Goal: Task Accomplishment & Management: Use online tool/utility

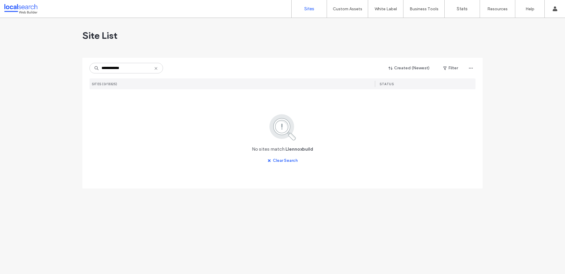
type input "**********"
click at [157, 69] on icon at bounding box center [156, 68] width 5 height 5
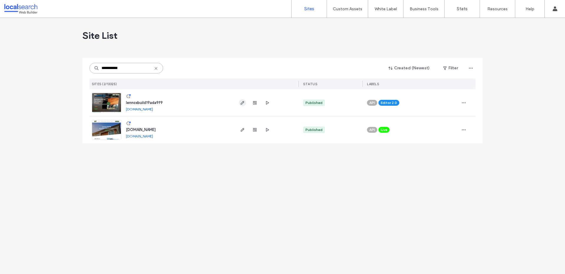
type input "**********"
click at [240, 103] on icon "button" at bounding box center [242, 103] width 5 height 5
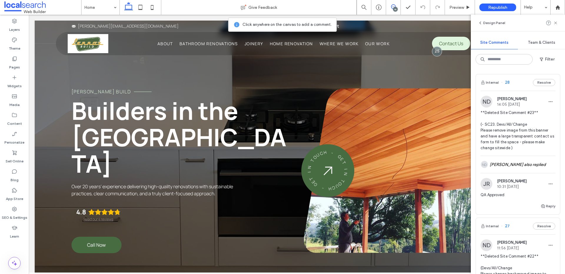
click at [508, 83] on span "28" at bounding box center [505, 83] width 9 height 6
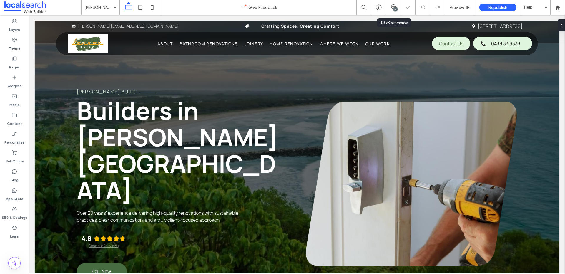
scroll to position [1928, 0]
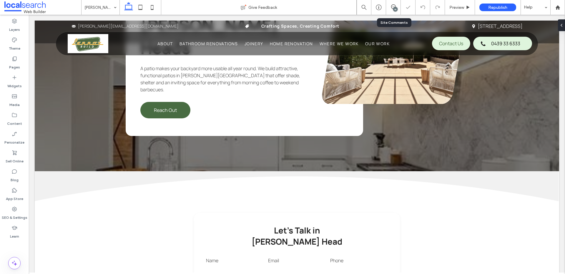
click at [397, 10] on div "16" at bounding box center [395, 9] width 4 height 4
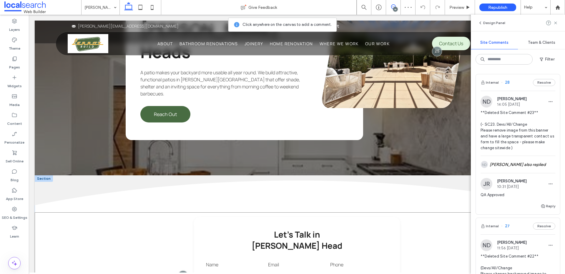
scroll to position [1918, 0]
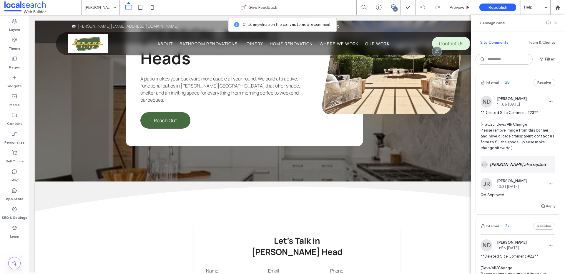
click at [505, 169] on div "ND Nover Dagsaan also replied" at bounding box center [517, 164] width 75 height 17
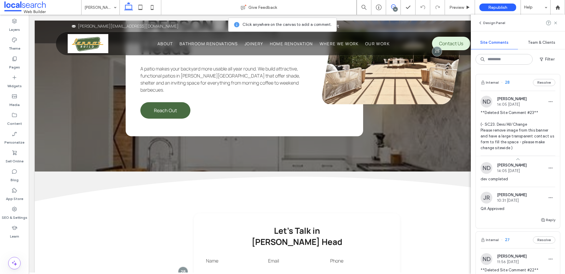
scroll to position [1928, 0]
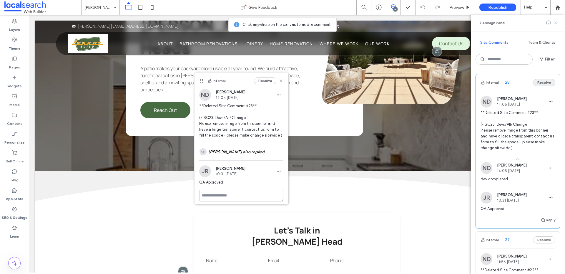
click at [547, 85] on button "Resolve" at bounding box center [544, 82] width 22 height 7
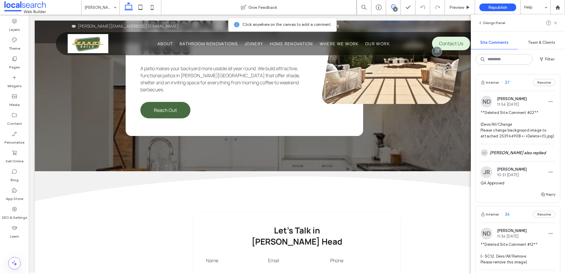
click at [507, 83] on span "27" at bounding box center [505, 83] width 9 height 6
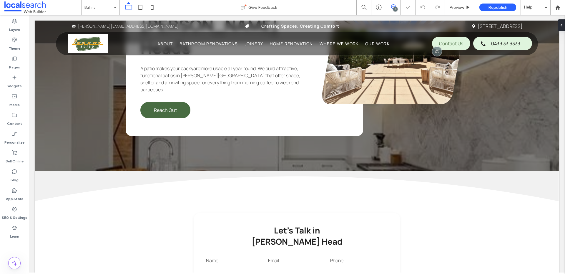
click at [391, 7] on use at bounding box center [393, 6] width 5 height 5
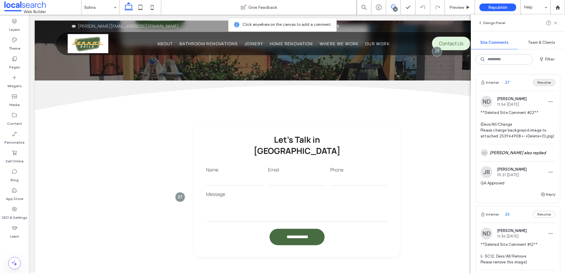
click at [537, 85] on button "Resolve" at bounding box center [544, 82] width 22 height 7
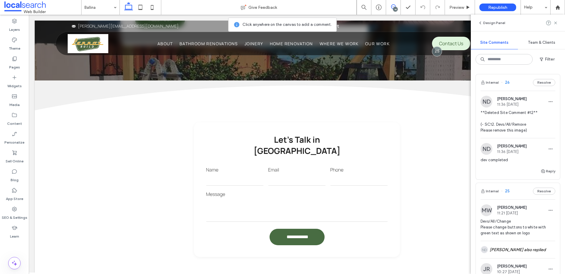
click at [507, 82] on span "26" at bounding box center [505, 83] width 9 height 6
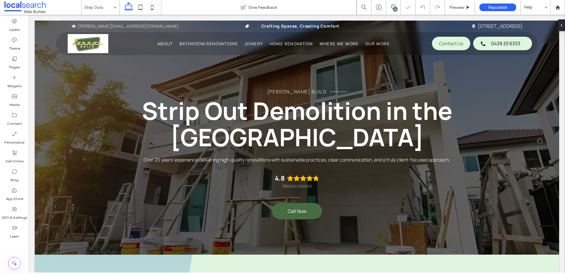
click at [395, 7] on div "14" at bounding box center [395, 9] width 4 height 4
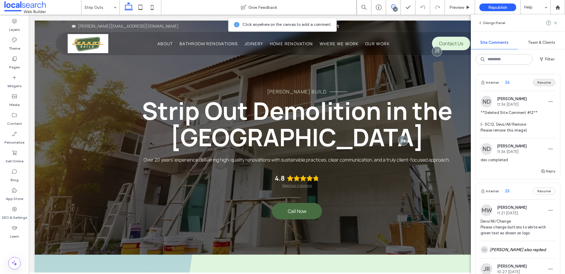
click at [536, 84] on button "Resolve" at bounding box center [544, 82] width 22 height 7
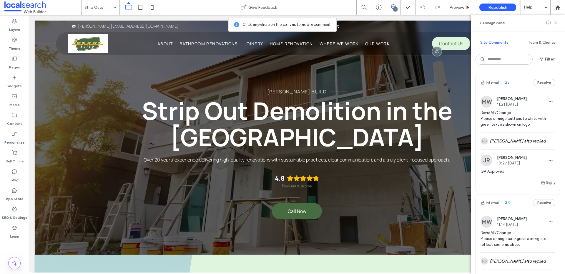
click at [506, 84] on span "25" at bounding box center [505, 83] width 9 height 6
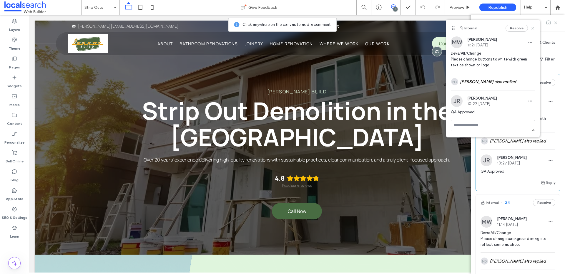
click at [517, 30] on button "Resolve" at bounding box center [516, 28] width 22 height 7
click at [555, 22] on icon at bounding box center [555, 23] width 5 height 5
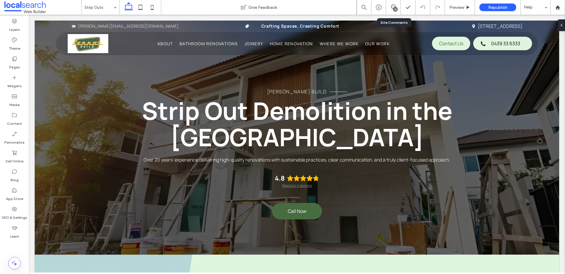
click at [391, 10] on div "12" at bounding box center [393, 7] width 14 height 6
click at [399, 7] on span at bounding box center [393, 6] width 14 height 5
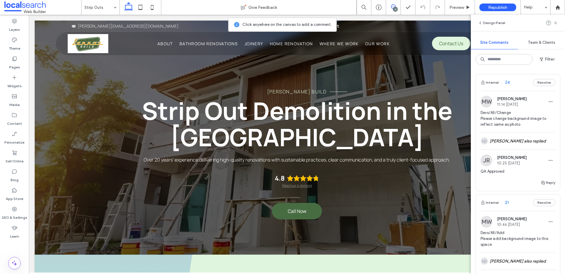
click at [506, 83] on span "24" at bounding box center [505, 83] width 9 height 6
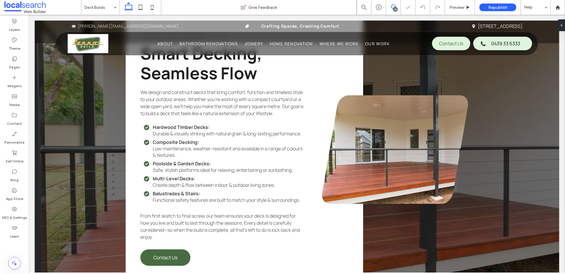
drag, startPoint x: 391, startPoint y: 6, endPoint x: 362, endPoint y: 1, distance: 28.9
click at [391, 6] on use at bounding box center [393, 6] width 5 height 5
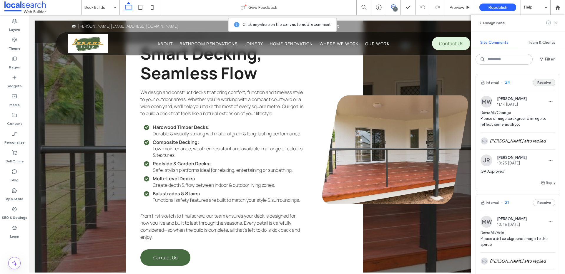
click at [544, 81] on button "Resolve" at bounding box center [544, 82] width 22 height 7
click at [508, 83] on span "21" at bounding box center [505, 83] width 8 height 6
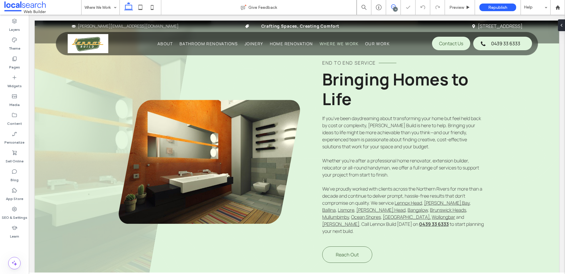
click at [395, 6] on use at bounding box center [393, 6] width 5 height 5
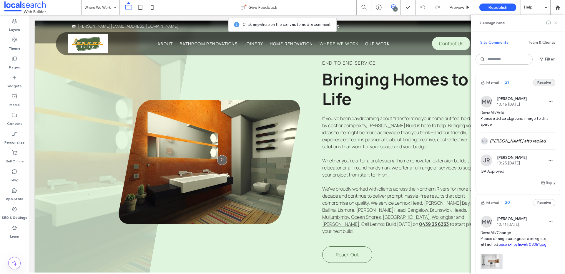
click at [542, 81] on button "Resolve" at bounding box center [544, 82] width 22 height 7
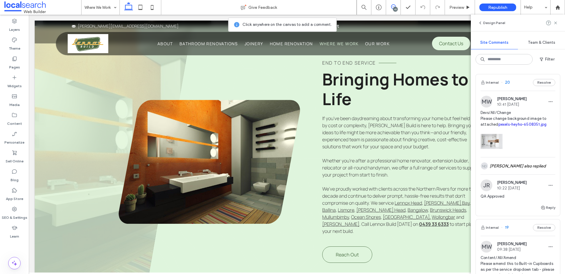
click at [506, 83] on span "20" at bounding box center [505, 83] width 9 height 6
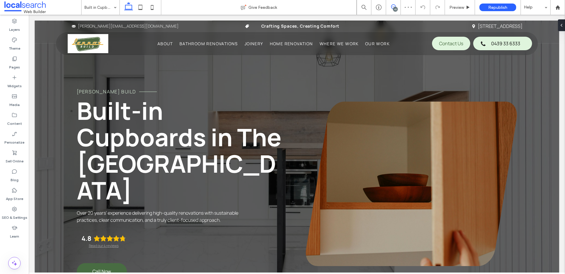
click at [390, 7] on span at bounding box center [393, 6] width 14 height 5
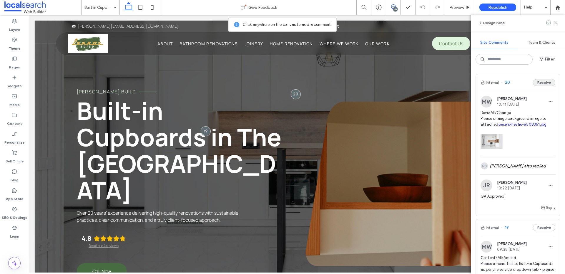
click at [535, 81] on button "Resolve" at bounding box center [544, 82] width 22 height 7
click at [506, 83] on span "19" at bounding box center [505, 83] width 8 height 6
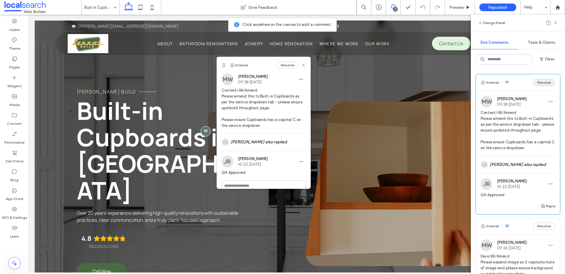
click at [537, 84] on button "Resolve" at bounding box center [544, 82] width 22 height 7
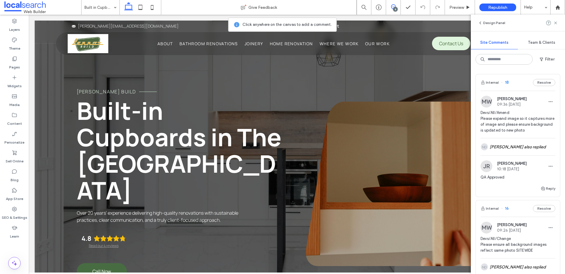
click at [505, 82] on span "18" at bounding box center [505, 83] width 8 height 6
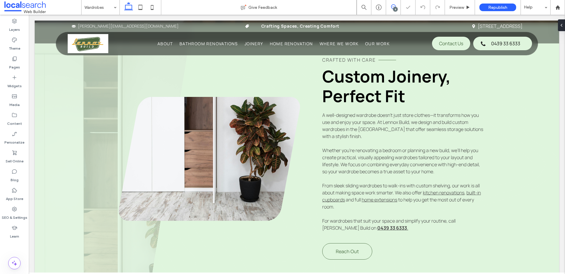
click at [391, 7] on icon at bounding box center [393, 6] width 5 height 5
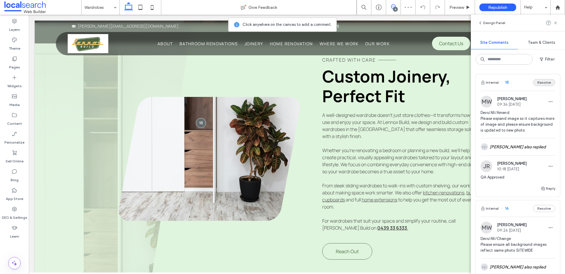
click at [542, 83] on button "Resolve" at bounding box center [544, 82] width 22 height 7
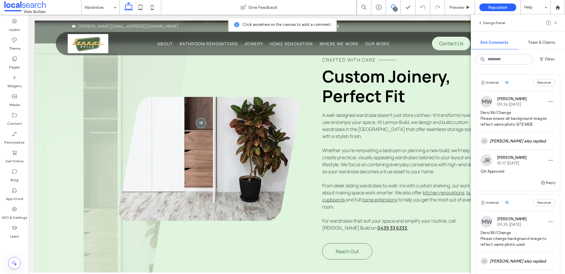
click at [507, 82] on span "16" at bounding box center [505, 83] width 8 height 6
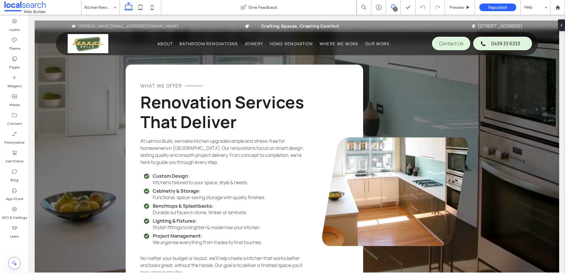
click at [393, 7] on icon at bounding box center [393, 6] width 5 height 5
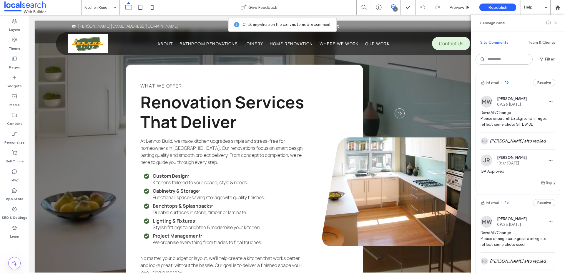
click at [506, 81] on span "16" at bounding box center [505, 83] width 8 height 6
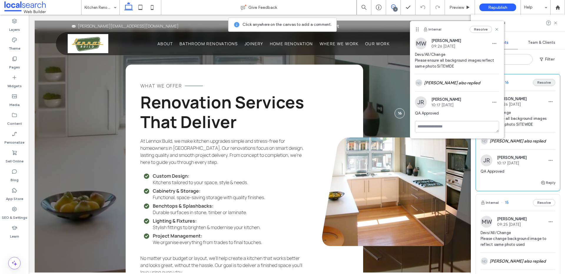
click at [534, 86] on button "Resolve" at bounding box center [544, 82] width 22 height 7
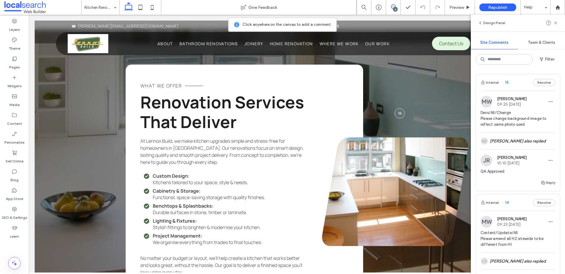
click at [507, 83] on span "15" at bounding box center [505, 83] width 8 height 6
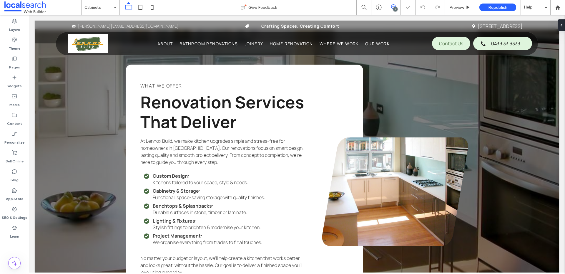
click at [399, 7] on span at bounding box center [393, 6] width 14 height 5
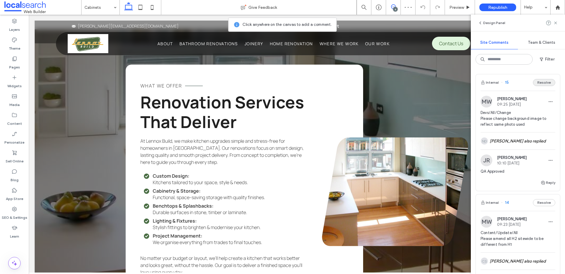
click at [535, 82] on button "Resolve" at bounding box center [544, 82] width 22 height 7
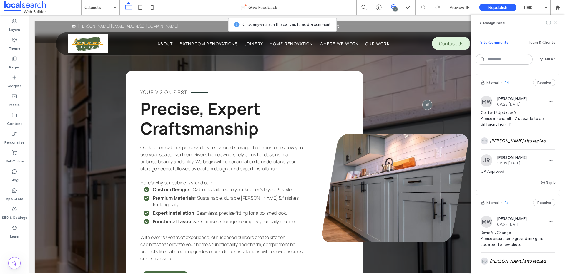
click at [507, 83] on span "14" at bounding box center [505, 83] width 8 height 6
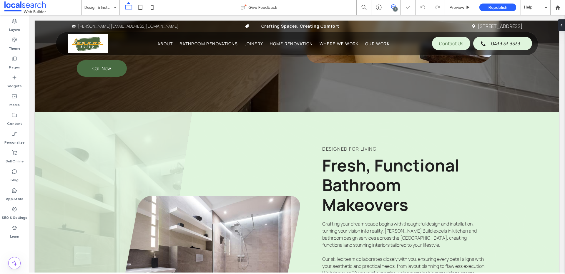
click at [391, 9] on icon at bounding box center [393, 6] width 5 height 5
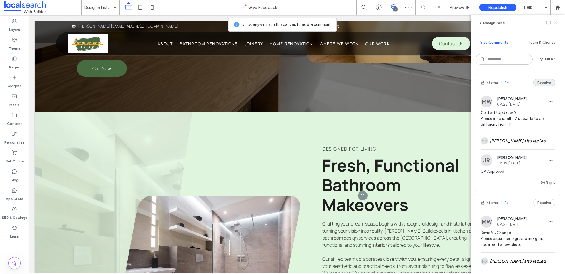
click at [533, 80] on button "Resolve" at bounding box center [544, 82] width 22 height 7
click at [507, 82] on span "13" at bounding box center [504, 83] width 7 height 6
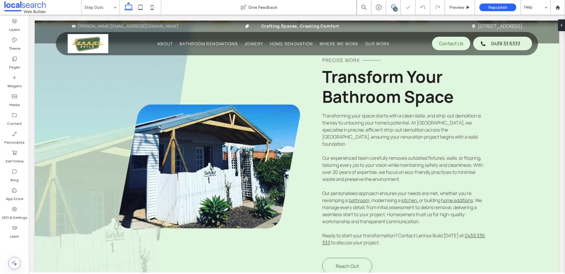
click at [391, 8] on icon at bounding box center [393, 6] width 5 height 5
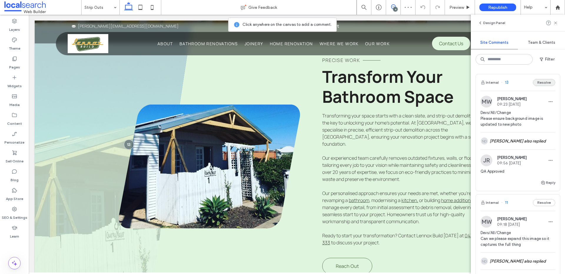
click at [539, 83] on button "Resolve" at bounding box center [544, 82] width 22 height 7
click at [506, 83] on span "11" at bounding box center [504, 83] width 7 height 6
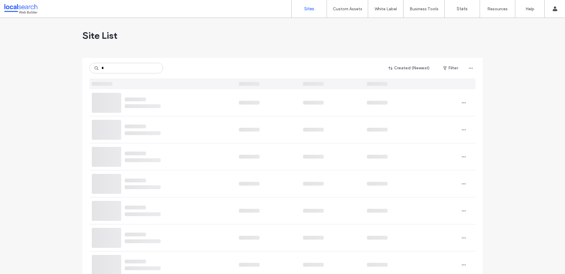
type input "*"
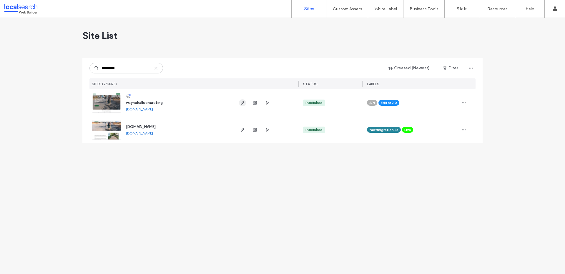
type input "*********"
click at [242, 105] on icon "button" at bounding box center [242, 103] width 5 height 5
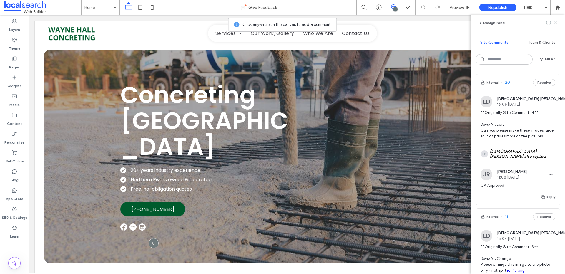
click at [507, 82] on span "20" at bounding box center [505, 83] width 9 height 6
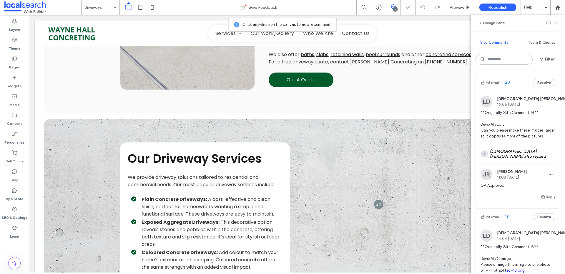
scroll to position [456, 0]
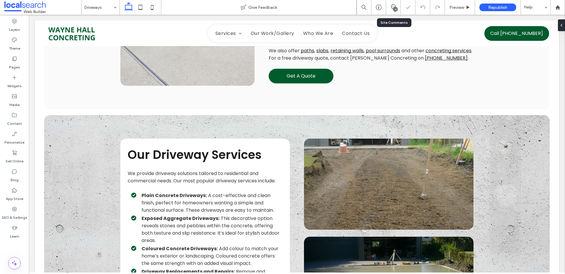
click at [395, 12] on div "11" at bounding box center [393, 7] width 15 height 15
click at [393, 7] on icon at bounding box center [393, 6] width 5 height 5
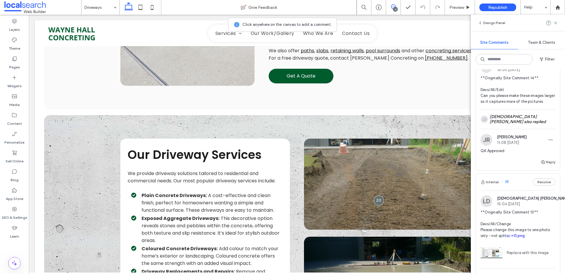
scroll to position [0, 0]
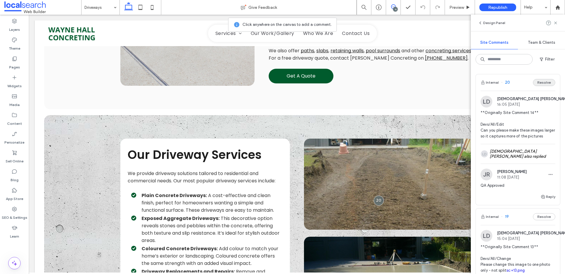
click at [543, 81] on button "Resolve" at bounding box center [544, 82] width 22 height 7
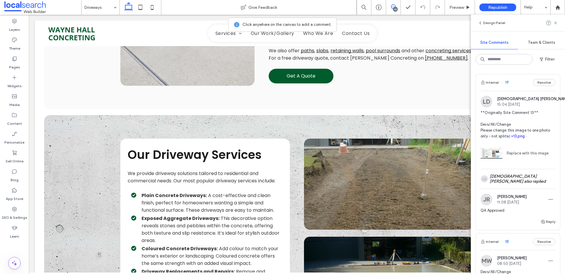
click at [507, 83] on span "19" at bounding box center [505, 83] width 8 height 6
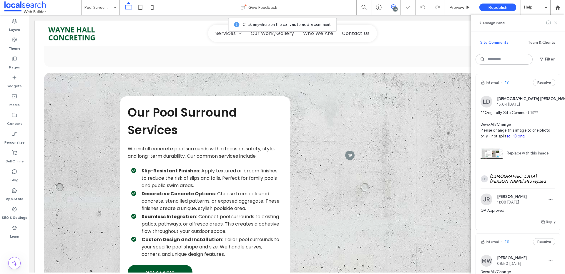
scroll to position [552, 0]
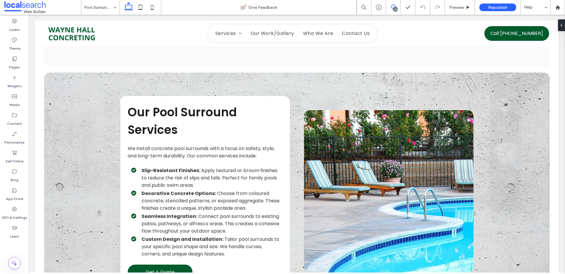
click at [392, 7] on icon at bounding box center [393, 6] width 5 height 5
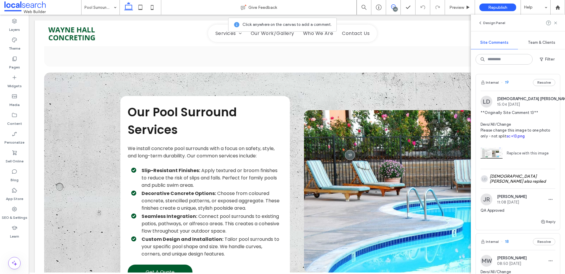
click at [505, 83] on span "19" at bounding box center [505, 83] width 8 height 6
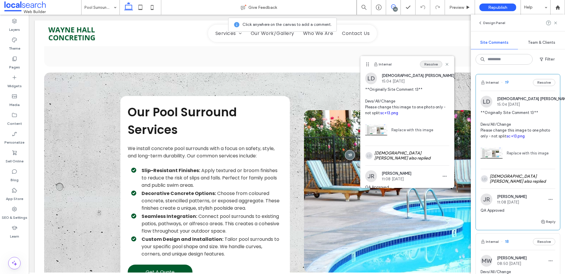
click at [432, 63] on button "Resolve" at bounding box center [431, 64] width 22 height 7
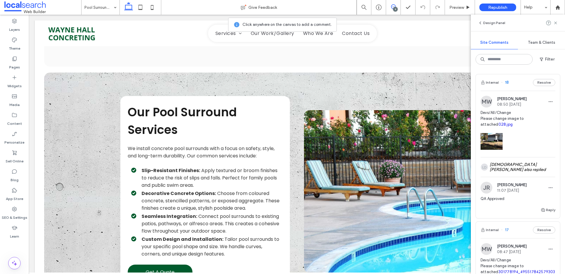
click at [507, 82] on span "18" at bounding box center [505, 83] width 8 height 6
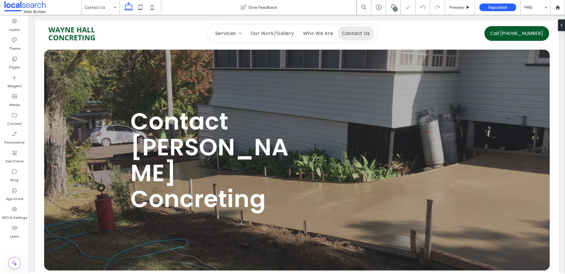
click at [393, 8] on div "9" at bounding box center [395, 9] width 4 height 4
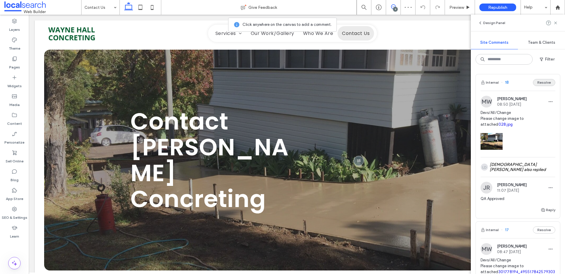
click at [539, 81] on button "Resolve" at bounding box center [544, 82] width 22 height 7
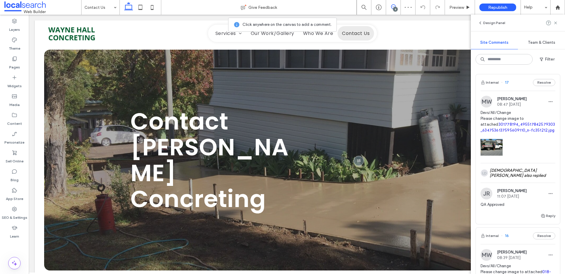
click at [507, 83] on span "17" at bounding box center [505, 83] width 8 height 6
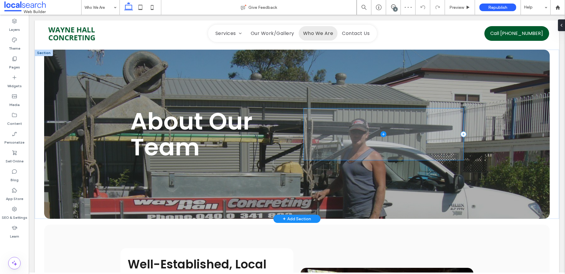
click at [342, 141] on span at bounding box center [384, 135] width 160 height 52
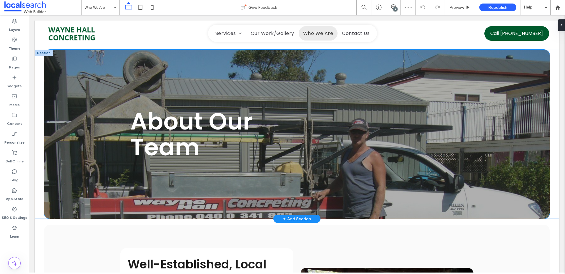
click at [99, 87] on div "About Our Team" at bounding box center [296, 134] width 505 height 169
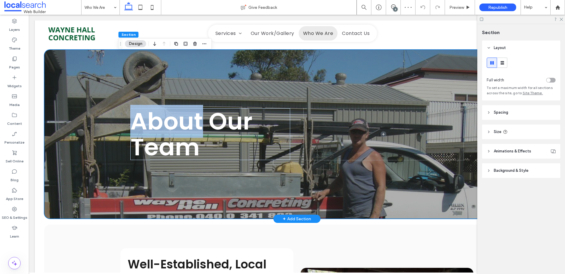
click at [99, 87] on div "About Our Team" at bounding box center [296, 134] width 505 height 169
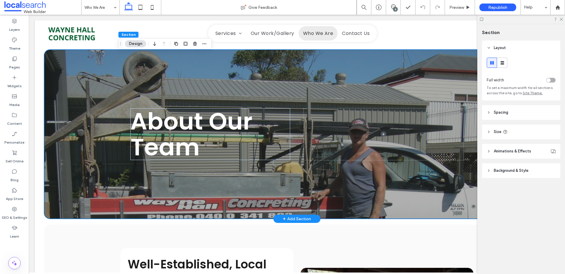
click at [77, 87] on div "About Our Team" at bounding box center [296, 134] width 505 height 169
click at [78, 102] on div "About Our Team" at bounding box center [296, 134] width 505 height 169
click at [66, 74] on div "About Our Team" at bounding box center [296, 134] width 505 height 169
click at [497, 174] on header "Background & Style" at bounding box center [521, 171] width 78 height 15
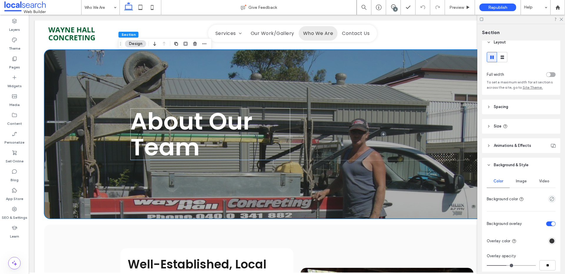
scroll to position [11, 0]
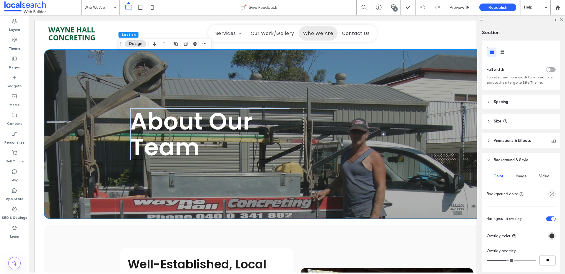
click at [526, 180] on div "Image" at bounding box center [520, 176] width 23 height 13
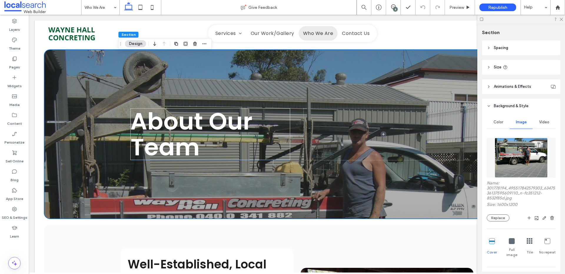
scroll to position [68, 0]
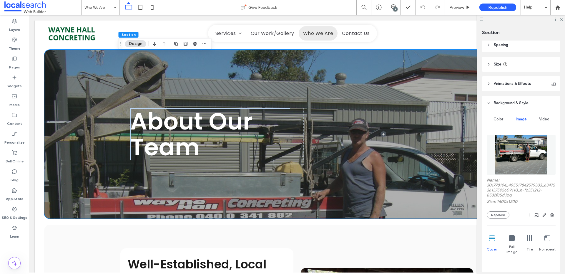
click at [512, 159] on img at bounding box center [520, 155] width 53 height 40
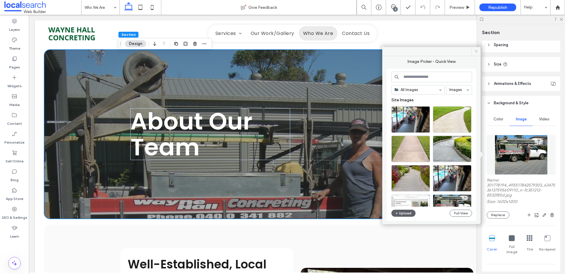
click at [476, 51] on icon at bounding box center [476, 51] width 4 height 4
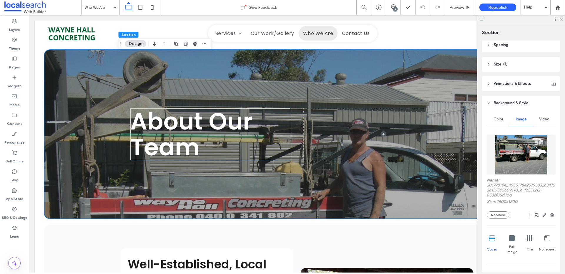
drag, startPoint x: 560, startPoint y: 18, endPoint x: 525, endPoint y: 3, distance: 38.6
click at [560, 18] on icon at bounding box center [561, 19] width 4 height 4
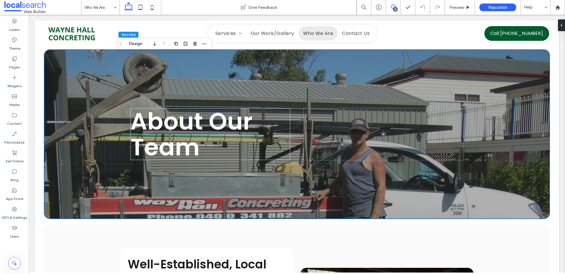
click at [398, 6] on span at bounding box center [393, 6] width 14 height 5
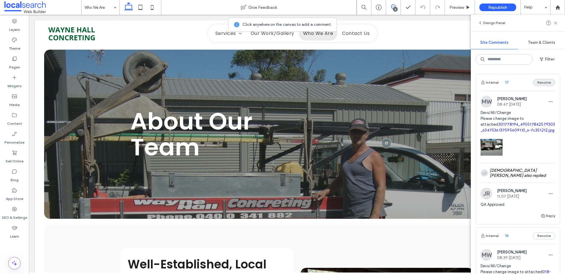
click at [536, 83] on button "Resolve" at bounding box center [544, 82] width 22 height 7
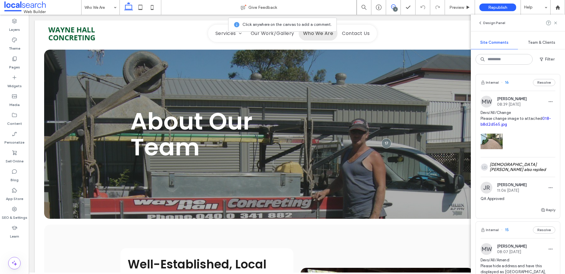
click at [506, 83] on span "16" at bounding box center [505, 83] width 8 height 6
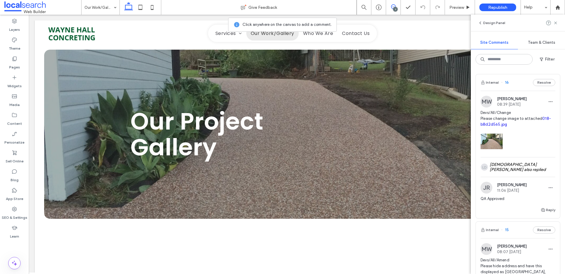
scroll to position [0, 0]
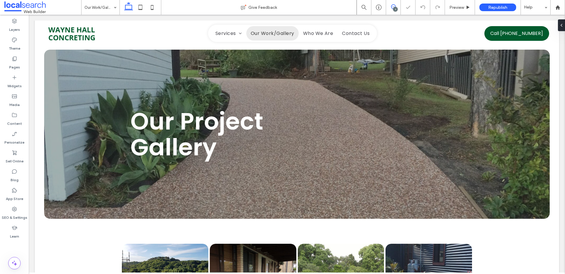
drag, startPoint x: 390, startPoint y: 7, endPoint x: 395, endPoint y: 6, distance: 4.9
click at [391, 7] on span at bounding box center [393, 6] width 14 height 5
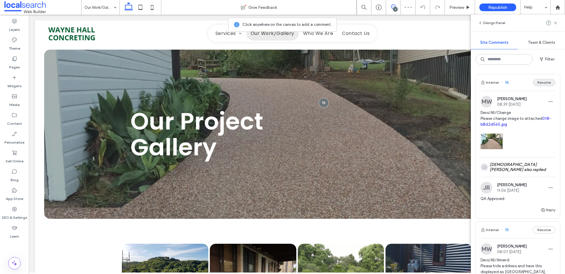
click at [542, 83] on button "Resolve" at bounding box center [544, 82] width 22 height 7
click at [507, 225] on span "15" at bounding box center [505, 228] width 8 height 6
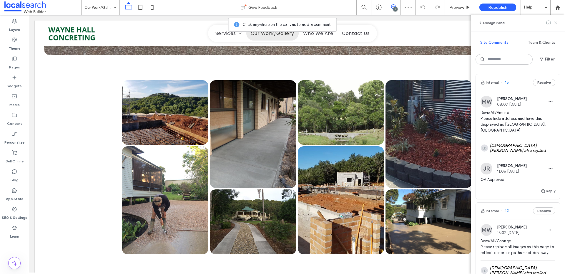
scroll to position [647, 0]
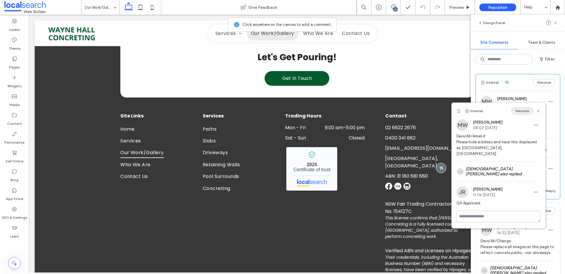
click at [523, 112] on button "Resolve" at bounding box center [522, 111] width 22 height 7
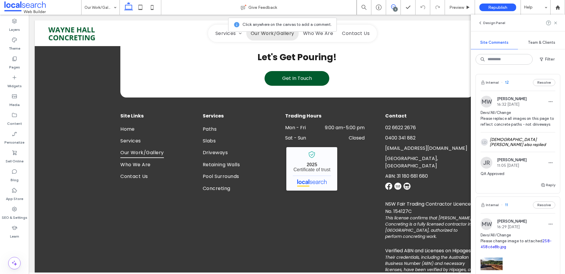
click at [507, 84] on span "12" at bounding box center [505, 83] width 8 height 6
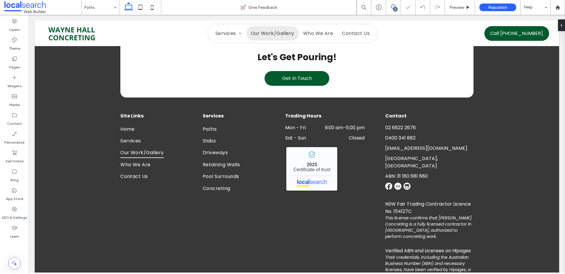
click at [394, 6] on icon at bounding box center [393, 6] width 5 height 5
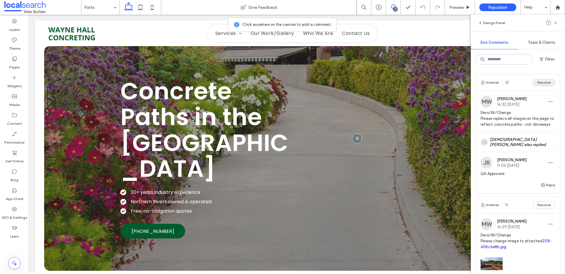
click at [537, 83] on button "Resolve" at bounding box center [544, 82] width 22 height 7
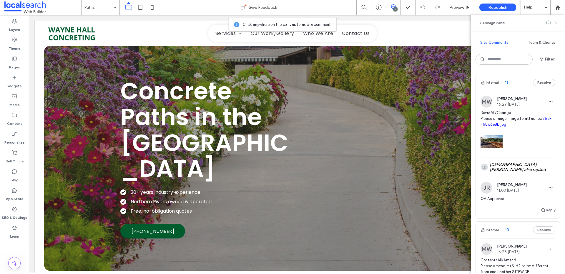
click at [504, 82] on span "11" at bounding box center [504, 83] width 7 height 6
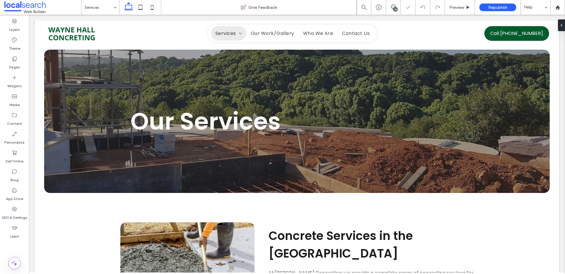
click at [395, 8] on div "4" at bounding box center [395, 9] width 4 height 4
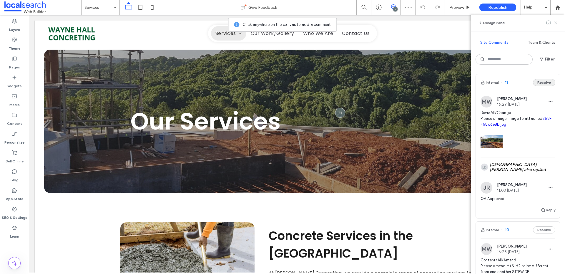
click at [535, 83] on button "Resolve" at bounding box center [544, 82] width 22 height 7
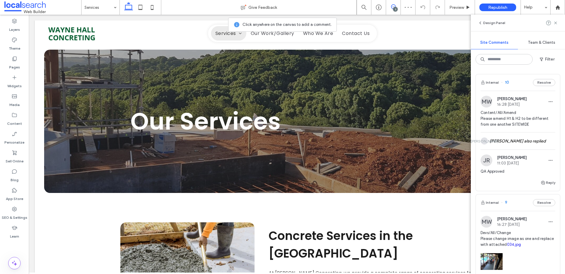
click at [507, 83] on span "10" at bounding box center [505, 83] width 8 height 6
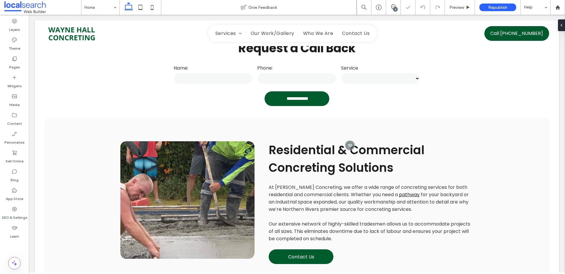
scroll to position [237, 0]
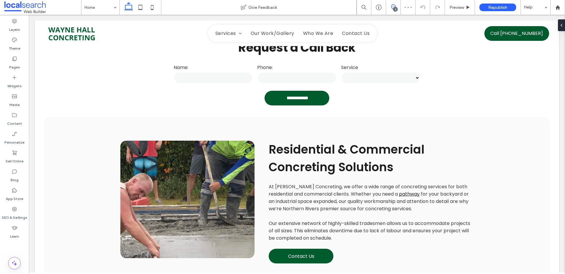
click at [393, 5] on use at bounding box center [393, 6] width 5 height 5
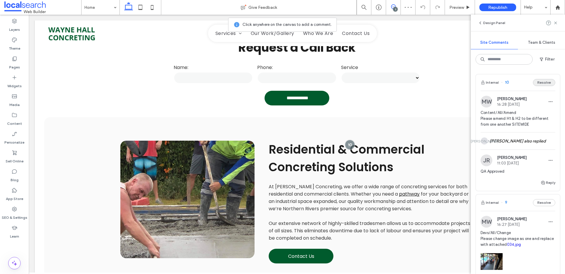
click at [536, 83] on button "Resolve" at bounding box center [544, 82] width 22 height 7
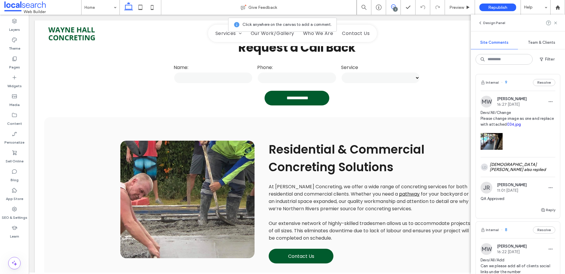
click at [506, 82] on span "9" at bounding box center [504, 83] width 6 height 6
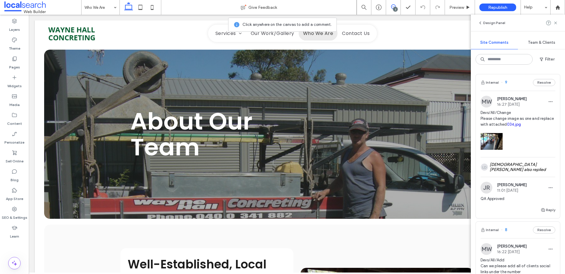
scroll to position [0, 0]
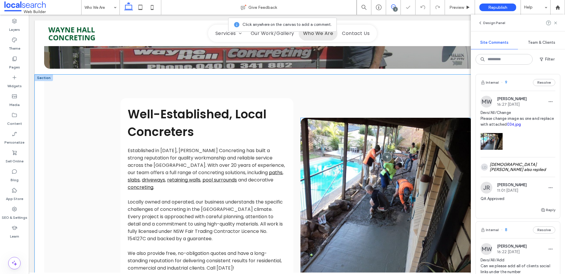
scroll to position [187, 0]
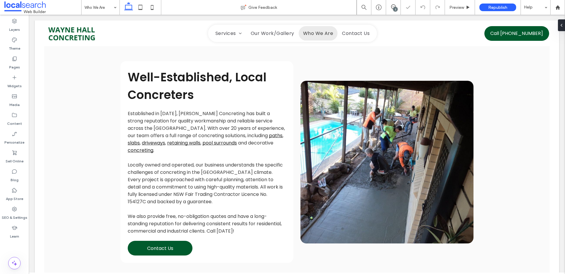
click at [394, 7] on div "2" at bounding box center [395, 9] width 4 height 4
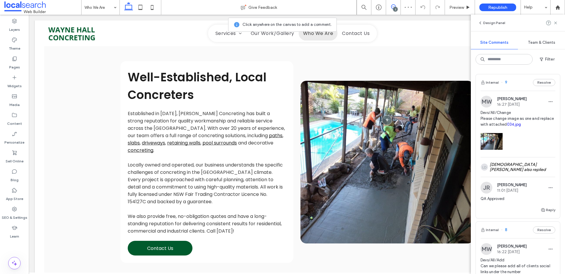
click at [536, 78] on div "Internal 9 Resolve" at bounding box center [518, 82] width 84 height 16
click at [538, 80] on button "Resolve" at bounding box center [544, 82] width 22 height 7
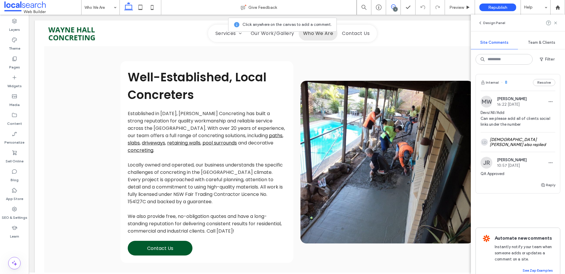
click at [504, 82] on span "8" at bounding box center [504, 83] width 6 height 6
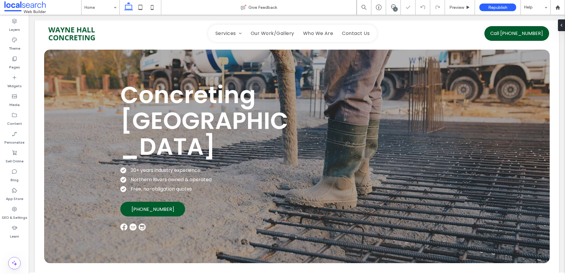
click at [392, 8] on icon at bounding box center [393, 6] width 5 height 5
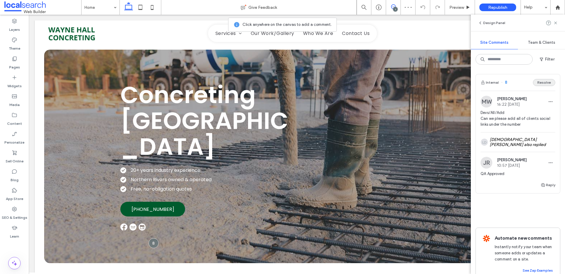
click at [546, 80] on button "Resolve" at bounding box center [544, 82] width 22 height 7
click at [555, 23] on use at bounding box center [555, 22] width 3 height 3
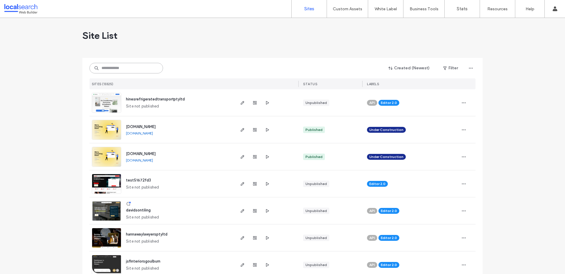
click at [131, 66] on input at bounding box center [126, 68] width 74 height 11
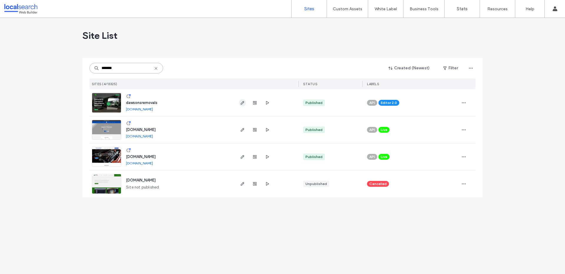
type input "*******"
click at [241, 104] on use "button" at bounding box center [243, 103] width 4 height 4
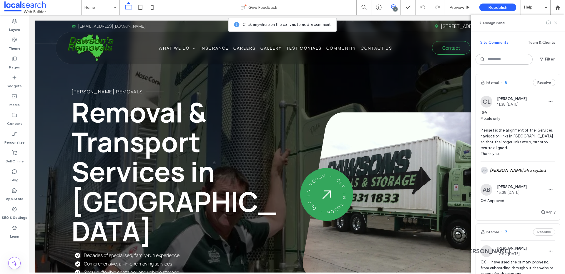
click at [505, 83] on span "8" at bounding box center [504, 83] width 6 height 6
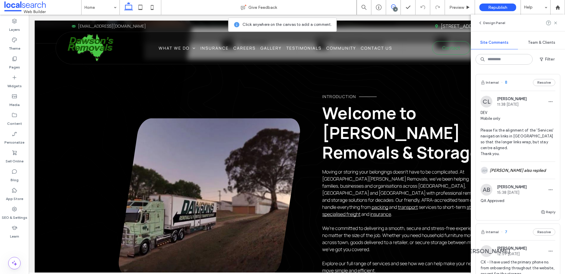
scroll to position [1561, 0]
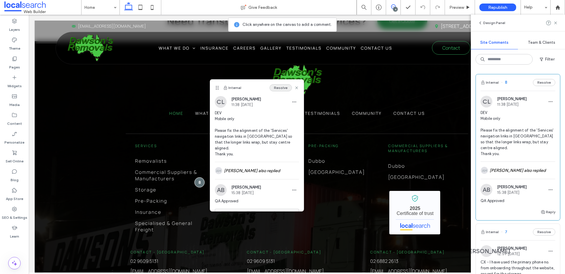
click at [275, 88] on button "Resolve" at bounding box center [280, 87] width 22 height 7
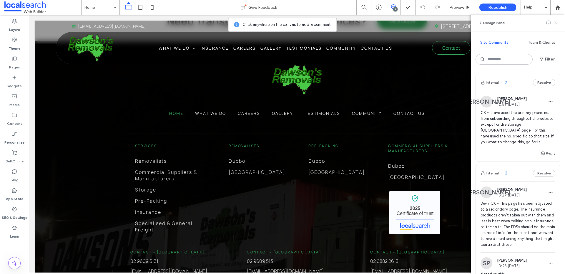
click at [506, 83] on span "7" at bounding box center [504, 83] width 6 height 6
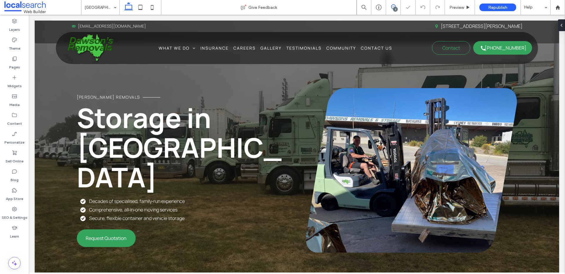
scroll to position [252, 0]
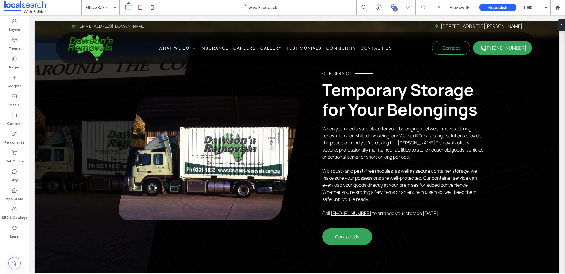
click at [391, 7] on icon at bounding box center [393, 6] width 5 height 5
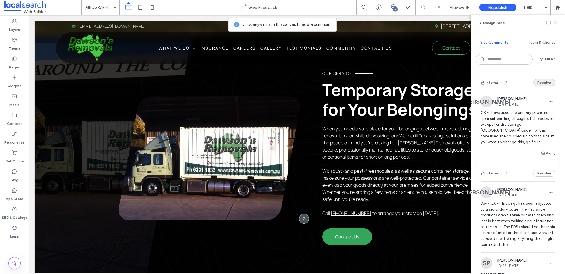
click at [539, 84] on button "Resolve" at bounding box center [544, 82] width 22 height 7
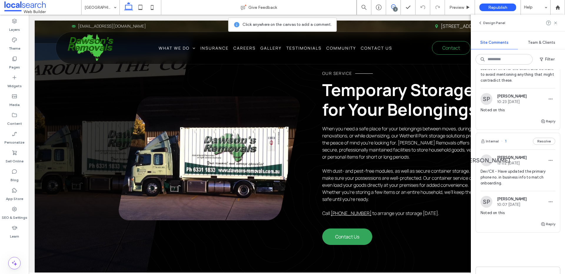
scroll to position [74, 0]
click at [506, 144] on span "1" at bounding box center [503, 141] width 5 height 6
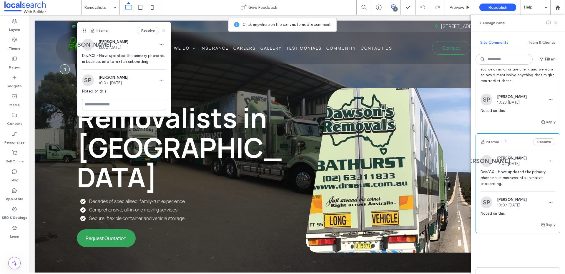
scroll to position [72, 0]
click at [540, 147] on button "Resolve" at bounding box center [544, 143] width 22 height 7
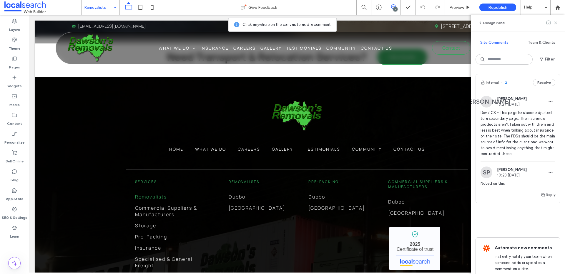
scroll to position [1087, 0]
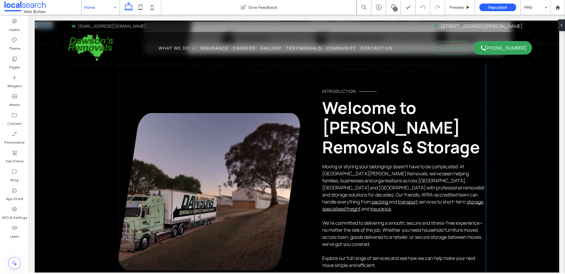
scroll to position [324, 0]
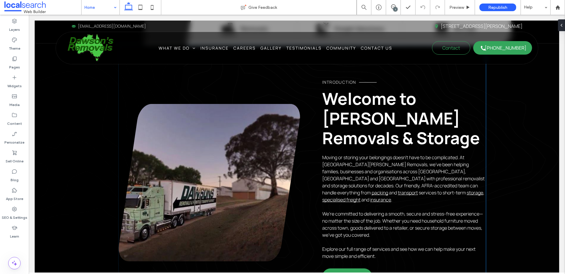
click at [207, 143] on link at bounding box center [209, 183] width 181 height 158
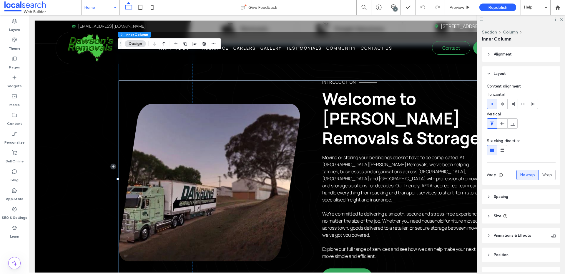
click at [191, 154] on link at bounding box center [209, 183] width 181 height 158
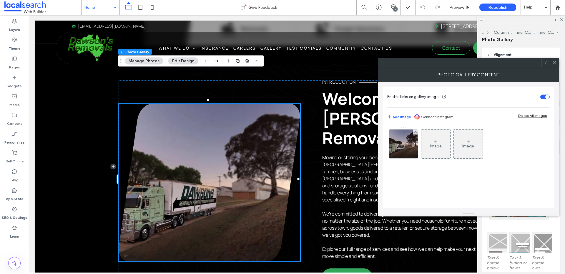
click at [418, 146] on div "Image Image" at bounding box center [468, 145] width 162 height 38
click at [405, 146] on img at bounding box center [404, 144] width 44 height 29
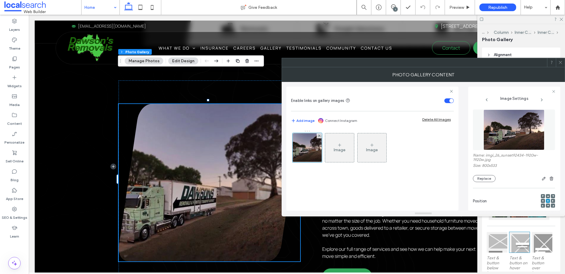
click at [542, 201] on icon at bounding box center [543, 201] width 2 height 2
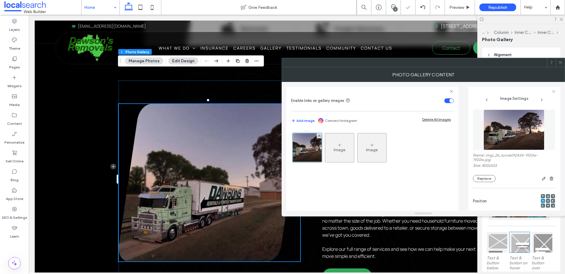
click at [559, 61] on icon at bounding box center [560, 62] width 4 height 4
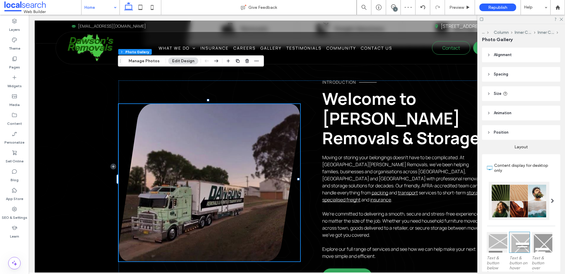
click at [561, 21] on div at bounding box center [521, 19] width 88 height 9
click at [561, 17] on icon at bounding box center [561, 19] width 4 height 4
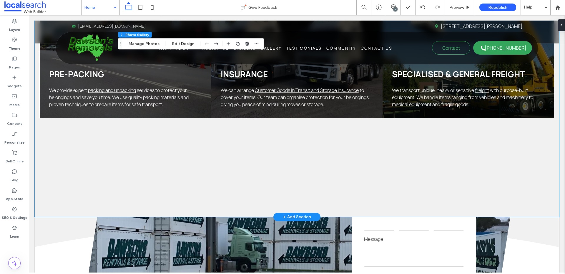
scroll to position [925, 0]
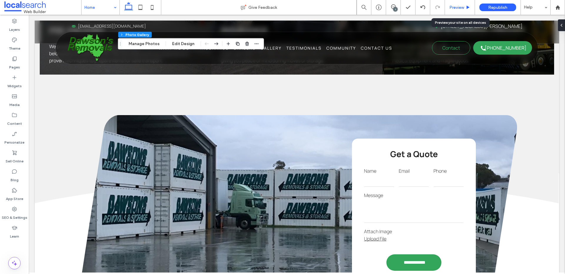
click at [451, 11] on div "Preview" at bounding box center [460, 7] width 30 height 15
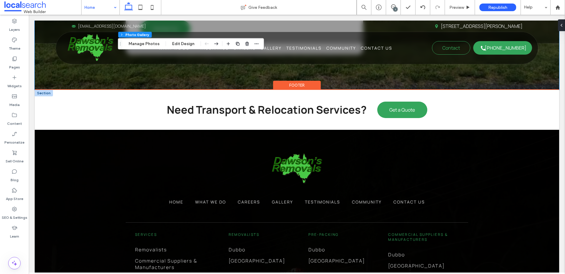
scroll to position [1473, 0]
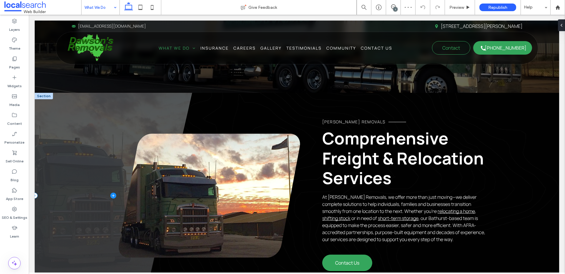
scroll to position [160, 0]
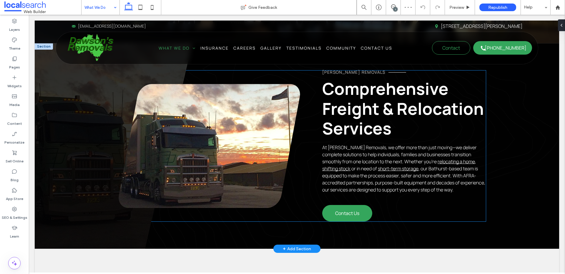
click at [178, 124] on link at bounding box center [209, 146] width 181 height 124
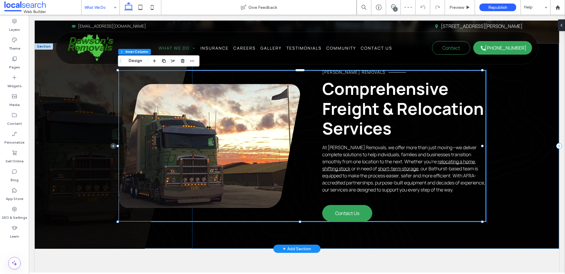
click at [183, 126] on link at bounding box center [209, 146] width 181 height 124
click at [182, 126] on link at bounding box center [209, 146] width 181 height 124
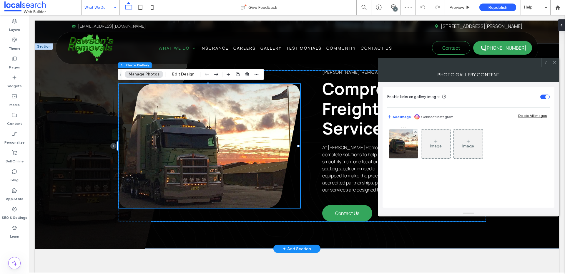
click at [182, 126] on link at bounding box center [209, 146] width 181 height 124
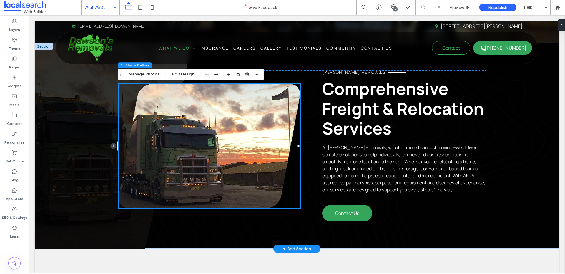
click at [210, 129] on link at bounding box center [209, 146] width 181 height 124
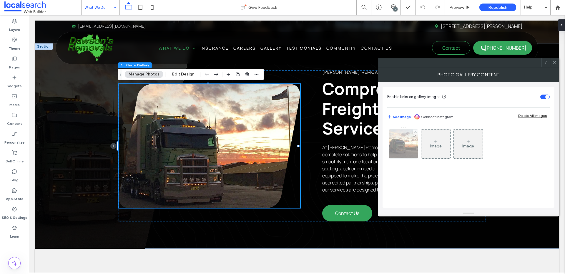
click at [396, 147] on img at bounding box center [403, 144] width 29 height 29
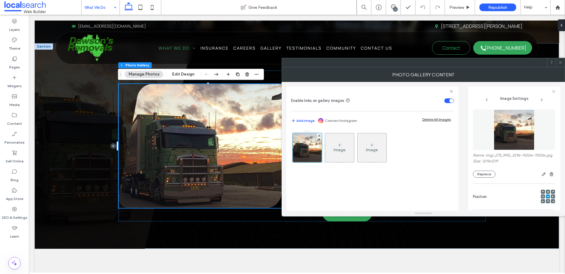
click at [542, 198] on icon at bounding box center [543, 197] width 2 height 2
click at [541, 199] on div at bounding box center [543, 197] width 4 height 4
click at [558, 63] on icon at bounding box center [560, 62] width 4 height 4
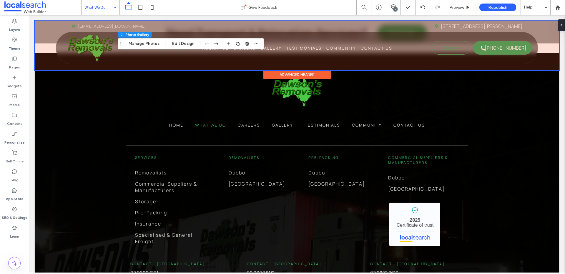
scroll to position [1014, 0]
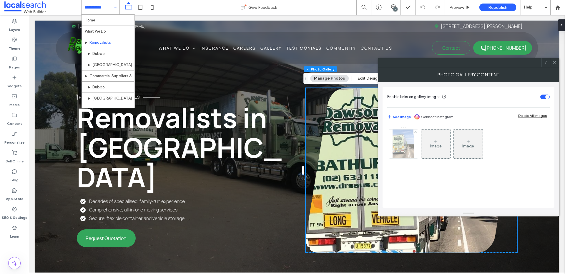
click at [399, 149] on img at bounding box center [403, 144] width 22 height 29
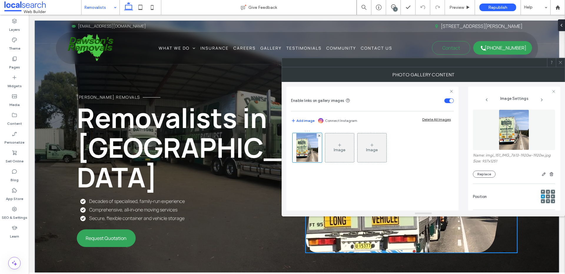
click at [542, 196] on use at bounding box center [542, 197] width 1 height 2
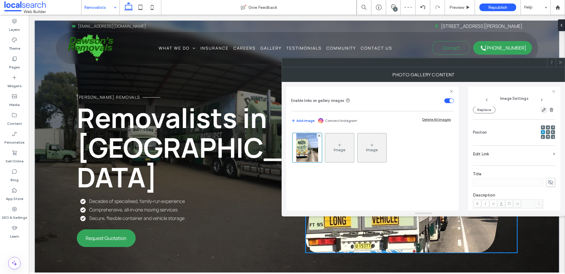
scroll to position [64, 0]
click at [541, 112] on icon "button" at bounding box center [543, 110] width 5 height 5
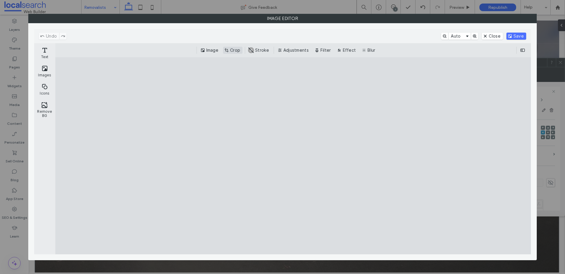
click at [236, 49] on button "Crop" at bounding box center [232, 50] width 19 height 7
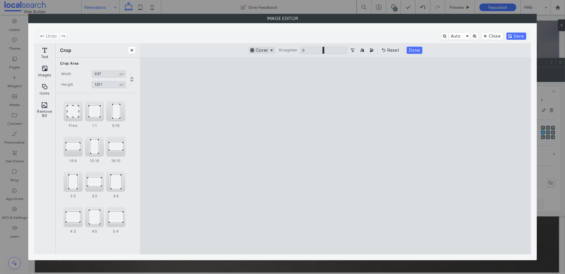
click at [261, 51] on button "Cover" at bounding box center [262, 50] width 26 height 7
click at [260, 50] on button "Cover" at bounding box center [262, 50] width 26 height 7
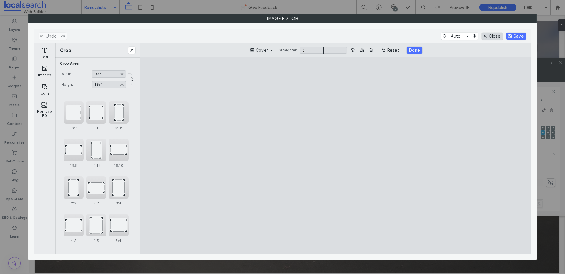
click at [492, 38] on button "Close" at bounding box center [492, 36] width 21 height 7
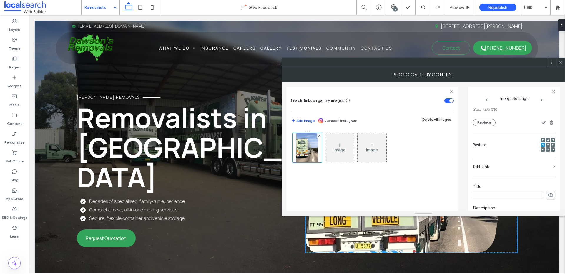
scroll to position [24, 0]
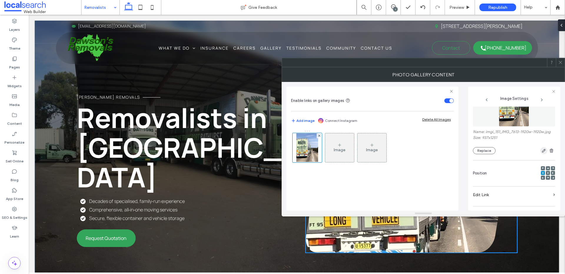
click at [540, 148] on span "button" at bounding box center [543, 150] width 7 height 7
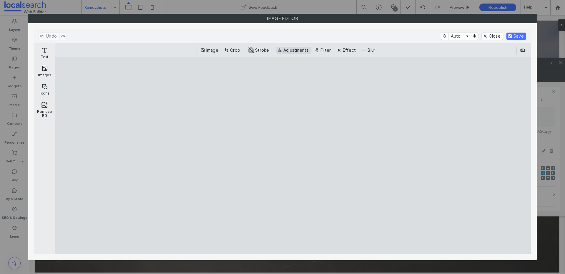
click at [296, 52] on button "Adjustments" at bounding box center [293, 50] width 35 height 7
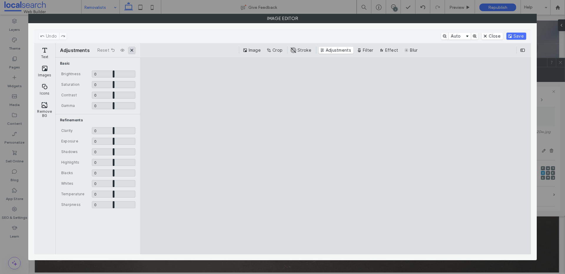
click at [133, 51] on button "Close" at bounding box center [131, 50] width 7 height 7
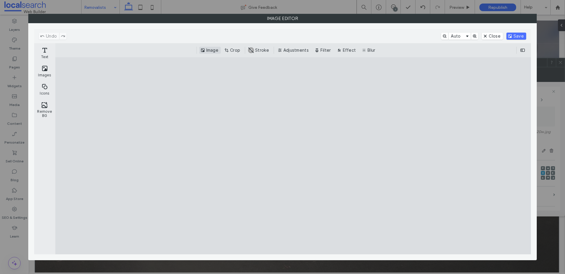
click at [212, 51] on button "Image" at bounding box center [209, 50] width 21 height 7
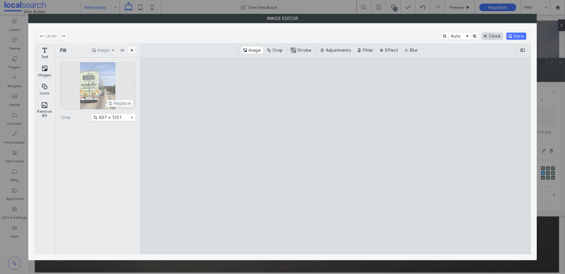
click at [494, 36] on button "Close" at bounding box center [492, 36] width 21 height 7
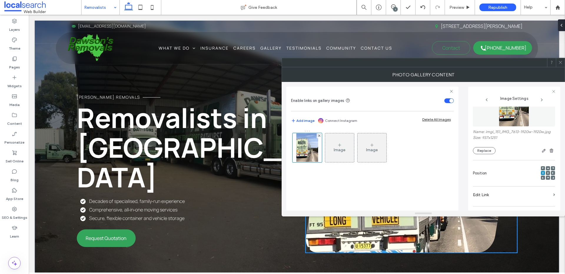
click at [560, 63] on icon at bounding box center [560, 62] width 4 height 4
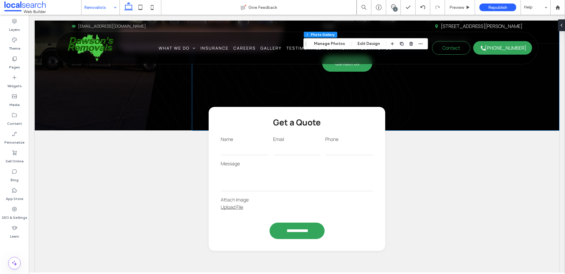
scroll to position [415, 0]
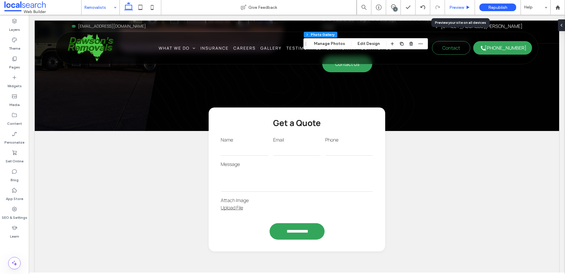
click at [465, 7] on div "Preview" at bounding box center [460, 7] width 30 height 5
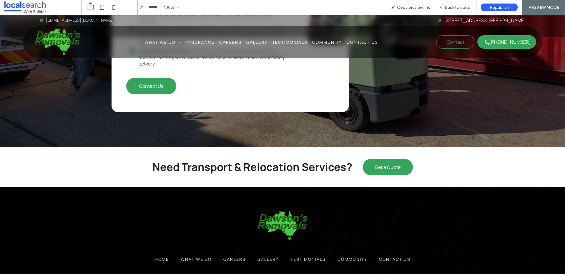
scroll to position [992, 0]
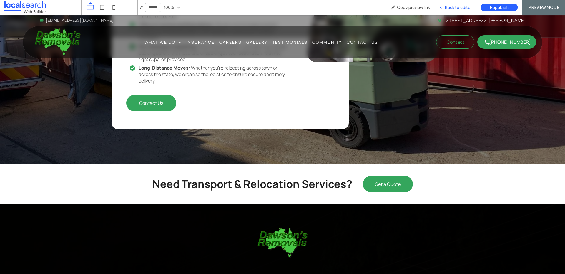
click at [448, 6] on span "Back to editor" at bounding box center [457, 7] width 27 height 5
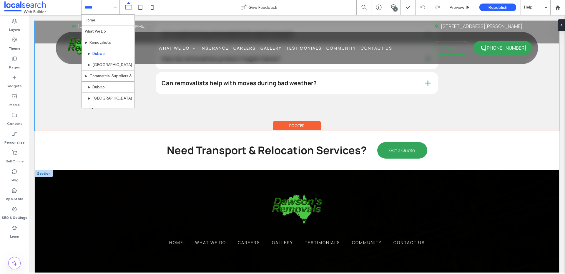
scroll to position [1494, 0]
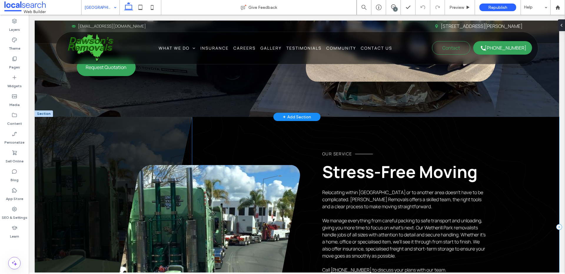
scroll to position [221, 0]
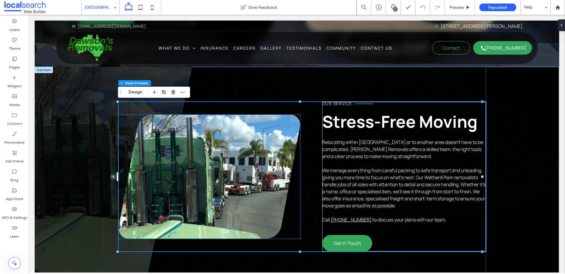
click at [219, 179] on link at bounding box center [209, 177] width 181 height 124
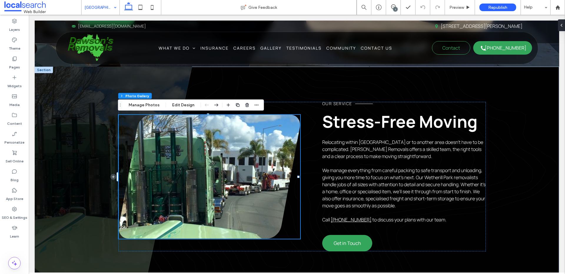
click at [251, 174] on link at bounding box center [209, 177] width 181 height 124
click at [232, 175] on link at bounding box center [209, 177] width 181 height 124
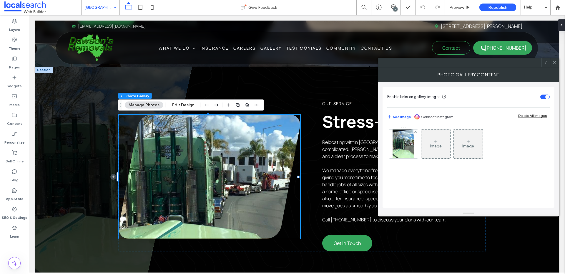
drag, startPoint x: 397, startPoint y: 148, endPoint x: 413, endPoint y: 156, distance: 17.8
click at [397, 148] on img at bounding box center [403, 144] width 22 height 29
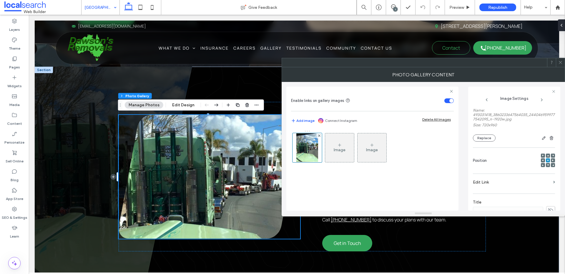
scroll to position [0, 0]
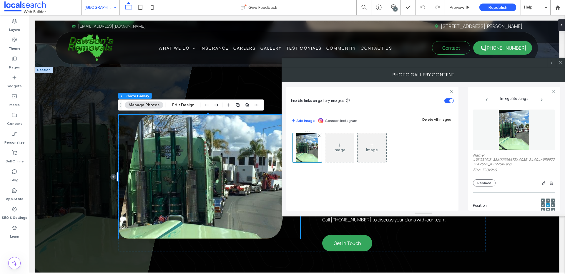
click at [562, 64] on use at bounding box center [560, 62] width 3 height 3
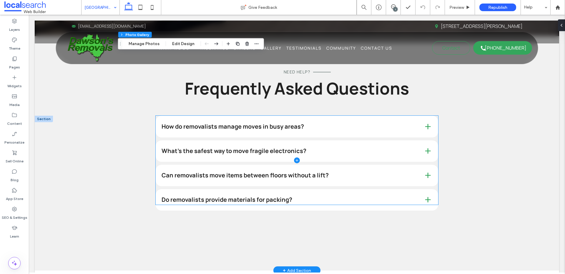
scroll to position [1197, 0]
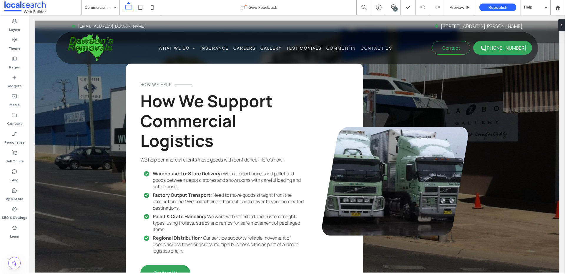
scroll to position [872, 0]
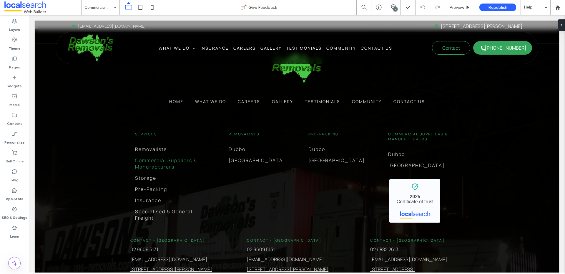
scroll to position [1400, 0]
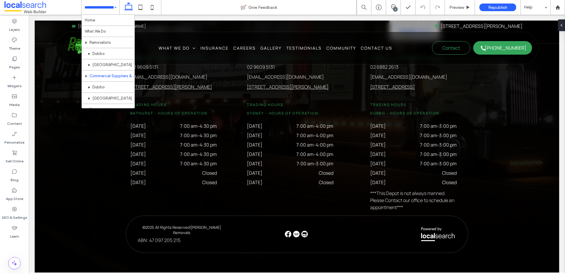
click at [107, 11] on input at bounding box center [98, 7] width 29 height 15
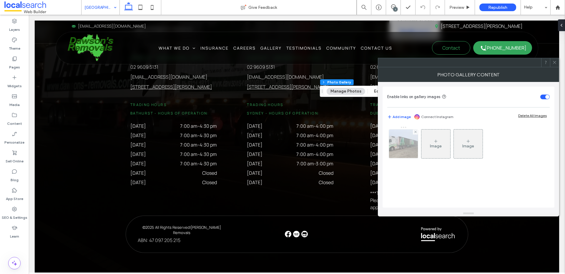
click at [400, 150] on img at bounding box center [403, 144] width 39 height 29
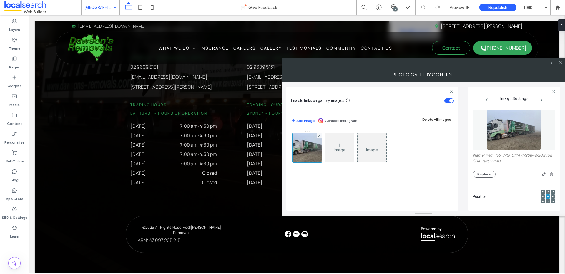
click at [542, 198] on use at bounding box center [542, 197] width 1 height 2
click at [560, 61] on icon at bounding box center [560, 62] width 4 height 4
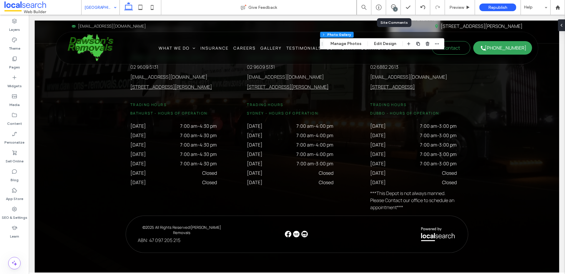
click at [391, 10] on div "1" at bounding box center [393, 7] width 14 height 6
click at [395, 5] on icon at bounding box center [393, 6] width 5 height 5
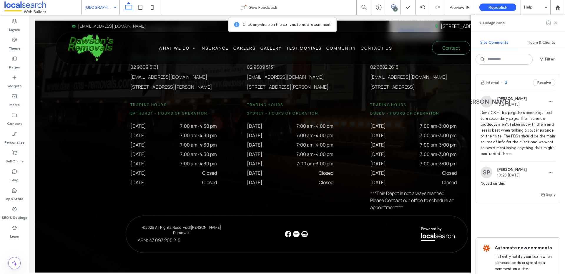
click at [506, 83] on span "2" at bounding box center [504, 83] width 6 height 6
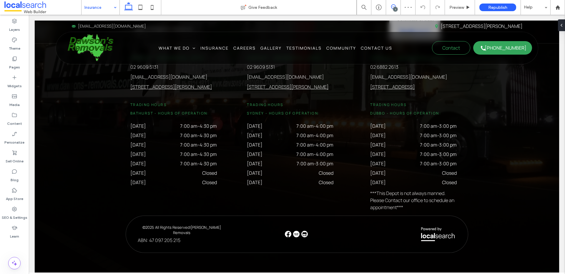
click at [390, 6] on span at bounding box center [393, 6] width 14 height 5
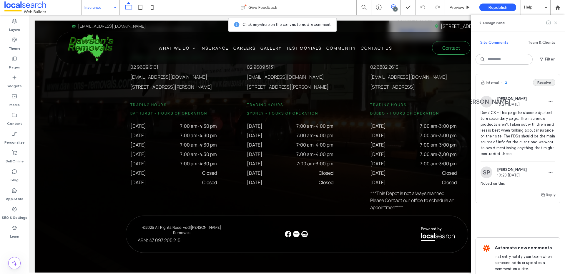
click at [540, 83] on button "Resolve" at bounding box center [544, 82] width 22 height 7
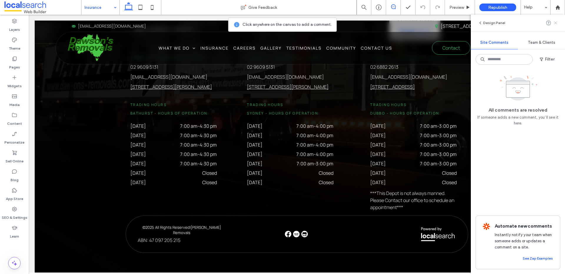
click at [555, 21] on icon at bounding box center [555, 23] width 5 height 5
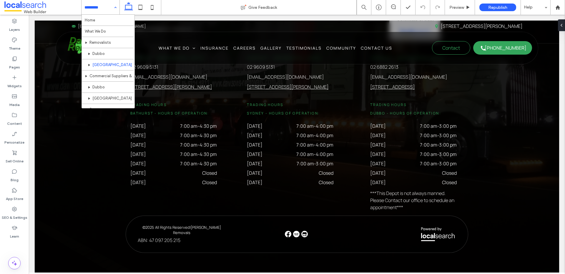
scroll to position [114, 0]
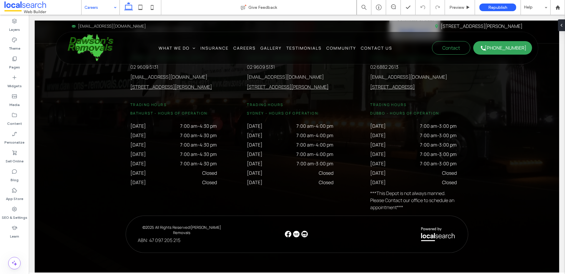
click at [97, 11] on input at bounding box center [98, 7] width 29 height 15
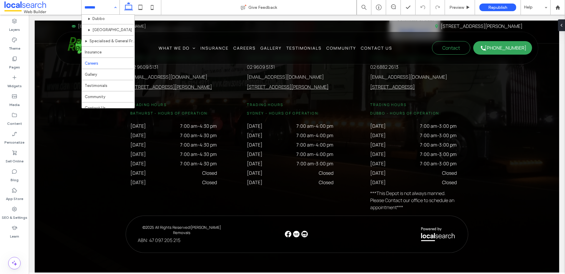
scroll to position [137, 0]
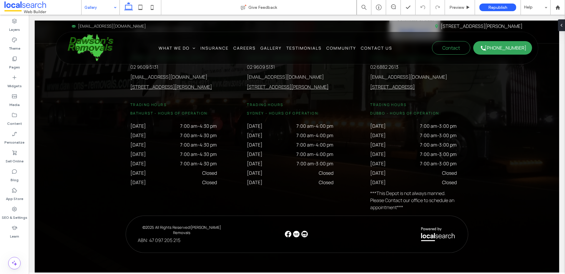
drag, startPoint x: 90, startPoint y: 2, endPoint x: 97, endPoint y: 13, distance: 12.6
click at [90, 2] on input at bounding box center [98, 7] width 29 height 15
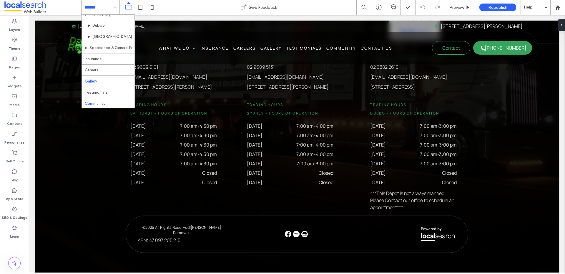
scroll to position [140, 0]
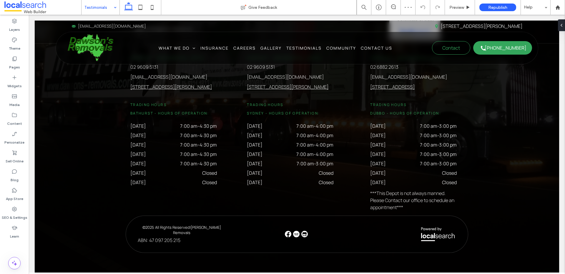
type input "*******"
type input "**"
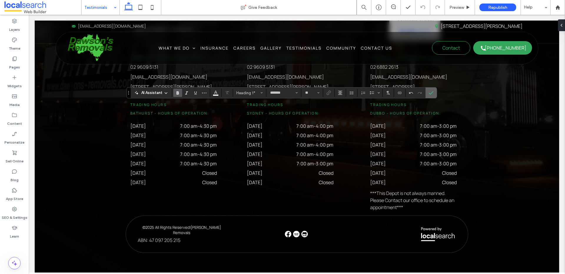
click at [432, 91] on icon "Confirm" at bounding box center [431, 93] width 5 height 5
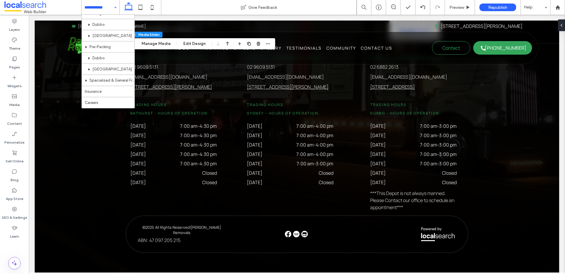
scroll to position [140, 0]
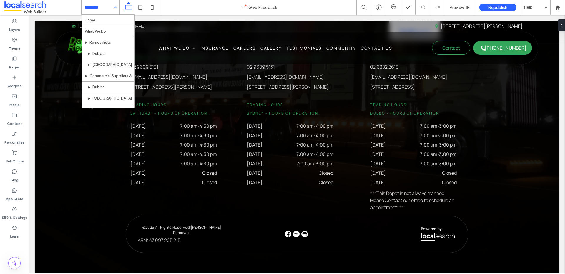
click at [94, 5] on input at bounding box center [98, 7] width 29 height 15
drag, startPoint x: 83, startPoint y: 5, endPoint x: 88, endPoint y: 7, distance: 5.1
click at [83, 5] on div at bounding box center [100, 7] width 38 height 15
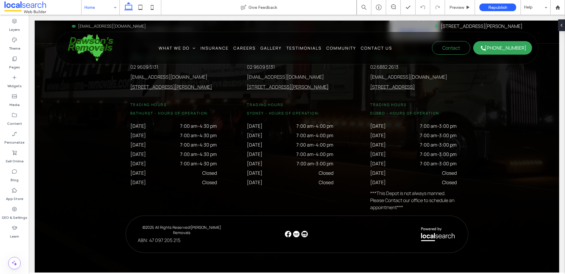
click at [114, 6] on div "Home" at bounding box center [100, 7] width 38 height 15
click at [464, 6] on div "Preview" at bounding box center [460, 7] width 30 height 5
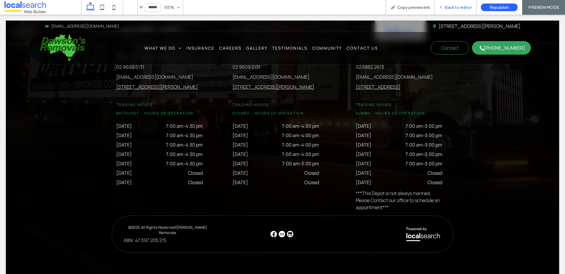
click at [454, 6] on span "Back to editor" at bounding box center [457, 7] width 27 height 5
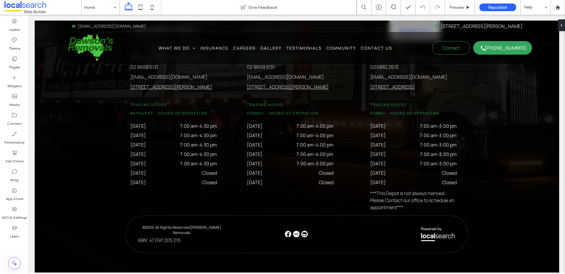
type input "*******"
type input "**"
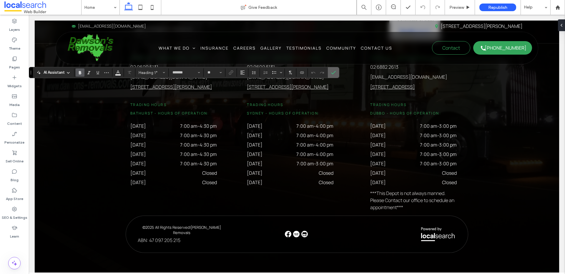
click at [329, 74] on label "Confirm" at bounding box center [333, 72] width 9 height 11
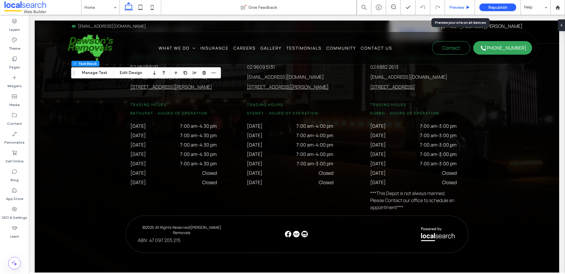
click at [461, 9] on span "Preview" at bounding box center [456, 7] width 15 height 5
